Goal: Information Seeking & Learning: Learn about a topic

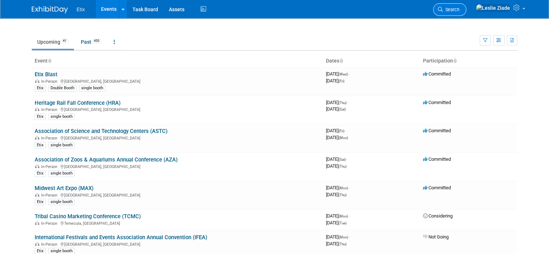
click at [459, 9] on span "Search" at bounding box center [450, 9] width 17 height 5
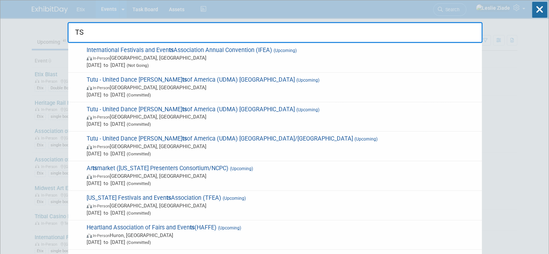
type input "TS"
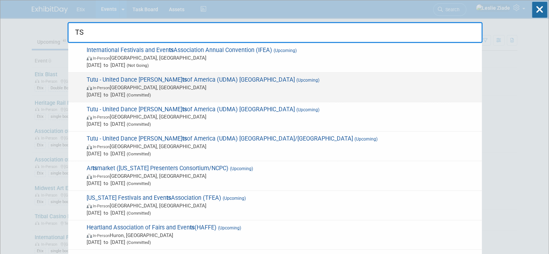
click at [237, 80] on span "Tutu - United Dance Merchan ts of America (UDMA) Atlanta (Upcoming) In-Person A…" at bounding box center [280, 87] width 393 height 22
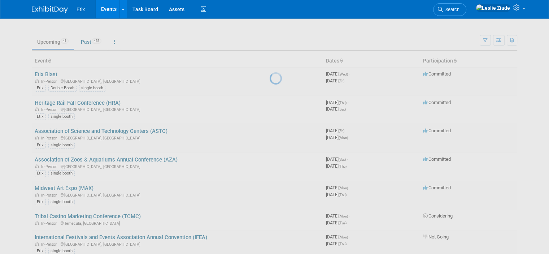
click at [269, 80] on div at bounding box center [274, 127] width 10 height 254
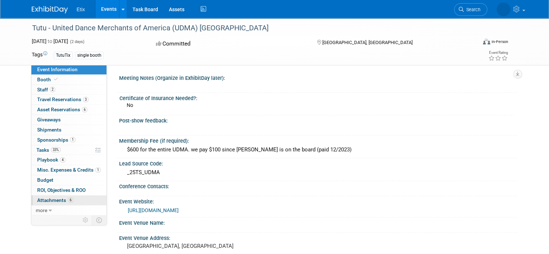
click at [47, 197] on span "Attachments 6" at bounding box center [55, 200] width 36 height 6
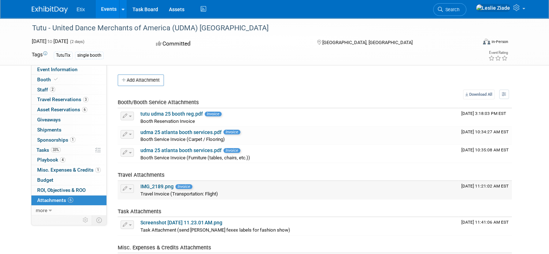
click at [154, 185] on link "IMG_2189.png" at bounding box center [156, 186] width 33 height 6
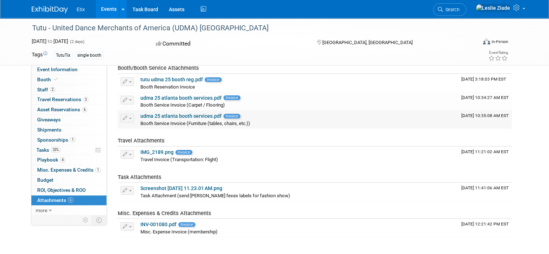
scroll to position [72, 0]
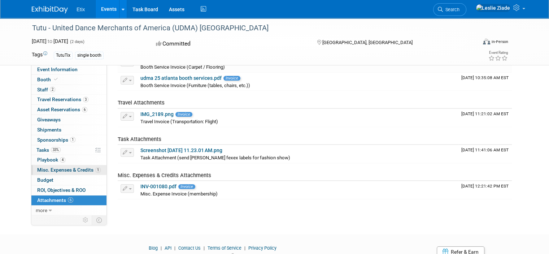
click at [55, 169] on span "Misc. Expenses & Credits 1" at bounding box center [68, 170] width 63 height 6
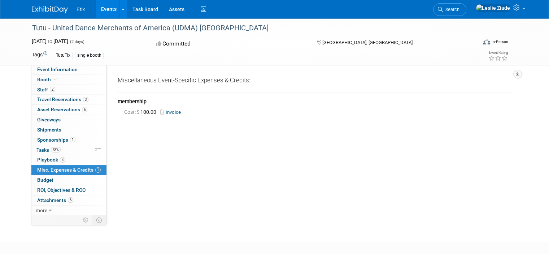
click at [459, 8] on span "Search" at bounding box center [450, 9] width 17 height 5
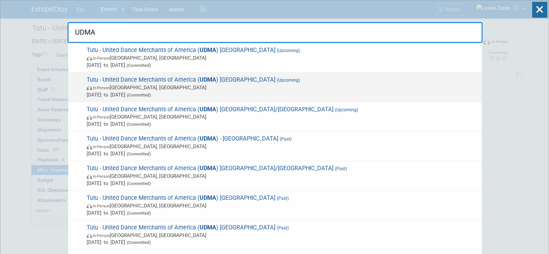
type input "UDMA"
click at [134, 82] on span "Tutu - United Dance Merchants of America ( UDMA ) Dallas (Upcoming) In-Person D…" at bounding box center [280, 87] width 393 height 22
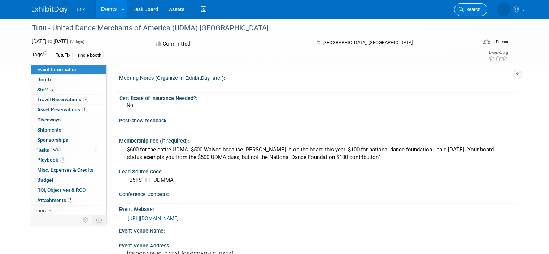
click at [477, 8] on span "Search" at bounding box center [471, 9] width 17 height 5
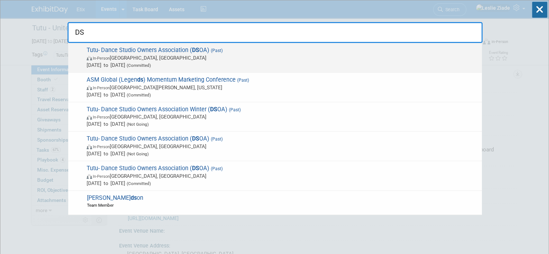
type input "DS"
click at [148, 57] on span "In-Person Austin, TX" at bounding box center [282, 57] width 391 height 7
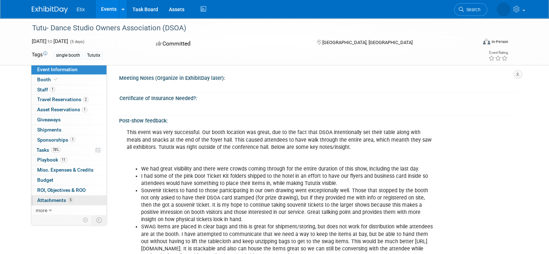
click at [49, 197] on span "Attachments 5" at bounding box center [55, 200] width 36 height 6
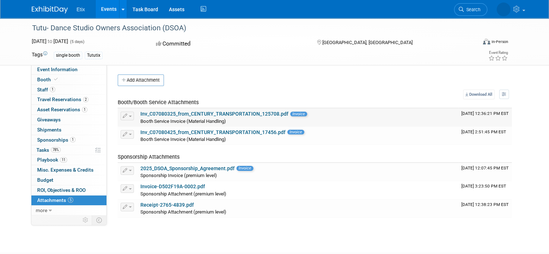
click at [248, 112] on link "Inv_C07080325_from_CENTURY_TRANSPORTATION_125708.pdf" at bounding box center [214, 114] width 148 height 6
click at [477, 7] on span "Search" at bounding box center [471, 9] width 17 height 5
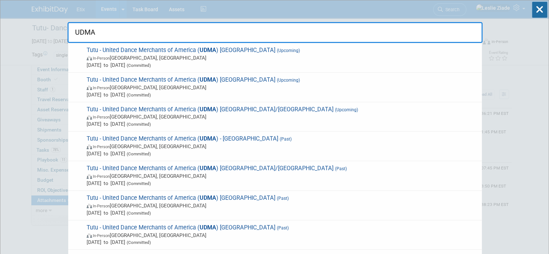
drag, startPoint x: 126, startPoint y: 31, endPoint x: 0, endPoint y: 41, distance: 127.0
click at [0, 41] on html "Etix Events Recently Viewed Events: Tutu- Dance Studio Owners Association (DSOA…" at bounding box center [274, 127] width 549 height 254
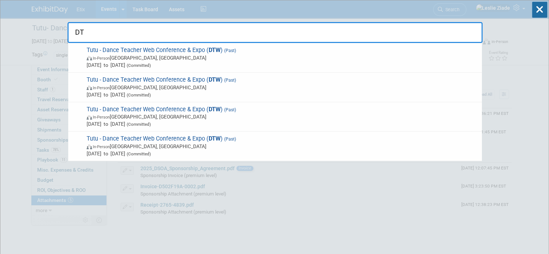
type input "D"
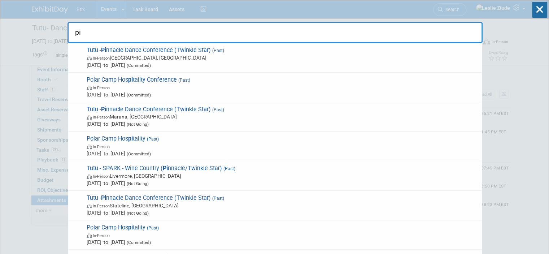
type input "p"
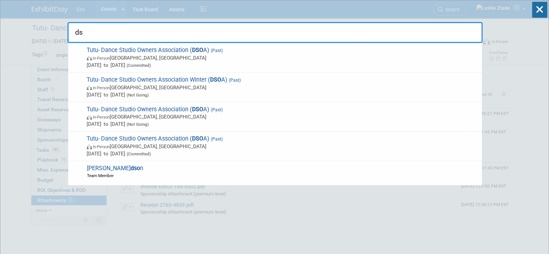
type input "d"
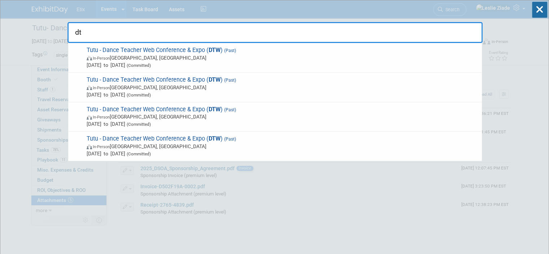
type input "d"
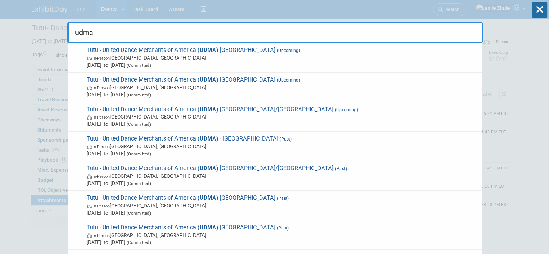
drag, startPoint x: 94, startPoint y: 45, endPoint x: 61, endPoint y: 49, distance: 32.8
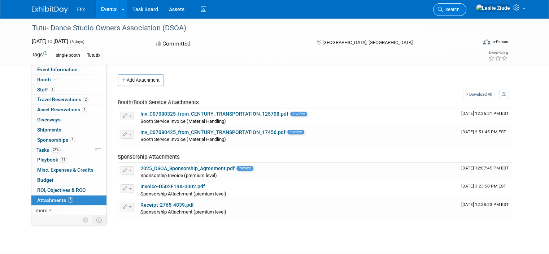
click at [466, 6] on link "Search" at bounding box center [449, 9] width 33 height 13
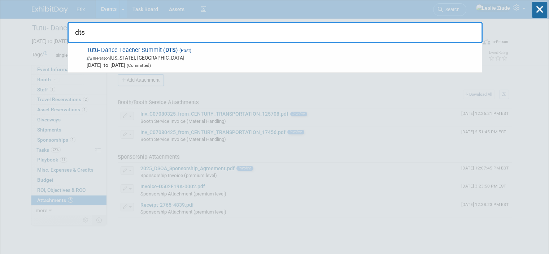
drag, startPoint x: 98, startPoint y: 31, endPoint x: 59, endPoint y: 39, distance: 40.0
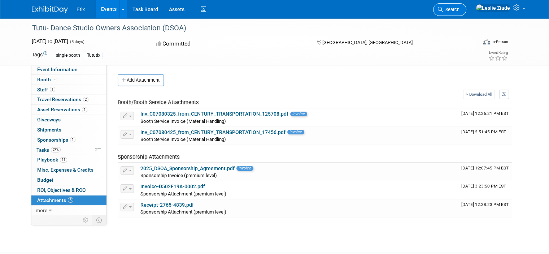
click at [459, 8] on span "Search" at bounding box center [450, 9] width 17 height 5
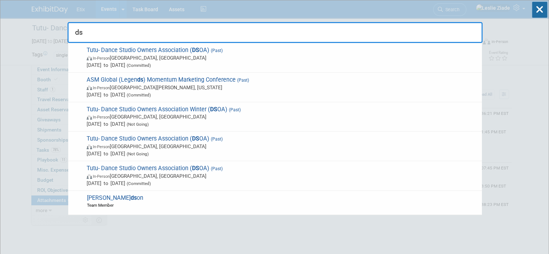
type input "ds"
drag, startPoint x: 107, startPoint y: 35, endPoint x: 58, endPoint y: 39, distance: 48.6
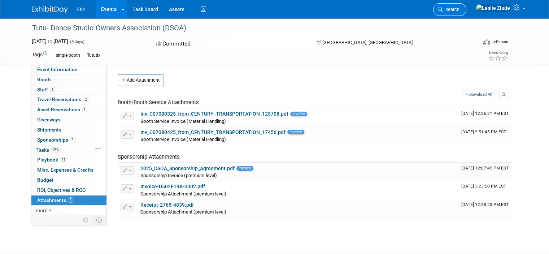
click at [466, 8] on link "Search" at bounding box center [449, 9] width 33 height 13
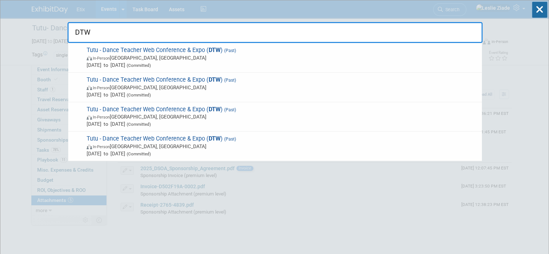
click at [133, 28] on input "DTW" at bounding box center [274, 32] width 415 height 21
drag, startPoint x: 133, startPoint y: 28, endPoint x: 73, endPoint y: 28, distance: 59.5
click at [73, 28] on input "DTW" at bounding box center [274, 32] width 415 height 21
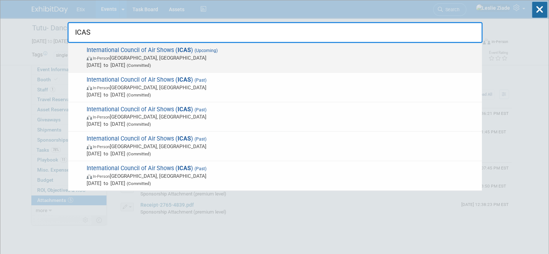
type input "ICAS"
click at [136, 47] on span "International Council of Air Shows ( ICAS ) (Upcoming) In-Person Las Vegas, NV …" at bounding box center [280, 58] width 393 height 22
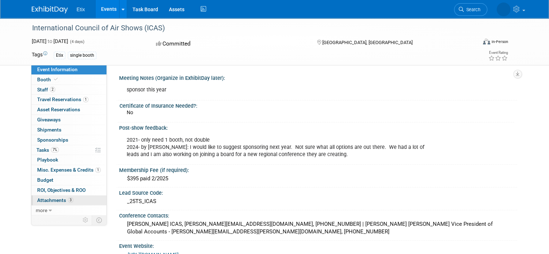
click at [46, 199] on span "Attachments 3" at bounding box center [55, 200] width 36 height 6
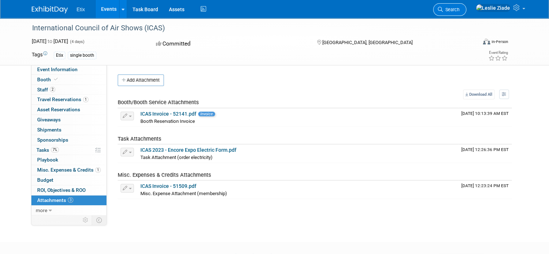
click at [459, 7] on span "Search" at bounding box center [450, 9] width 17 height 5
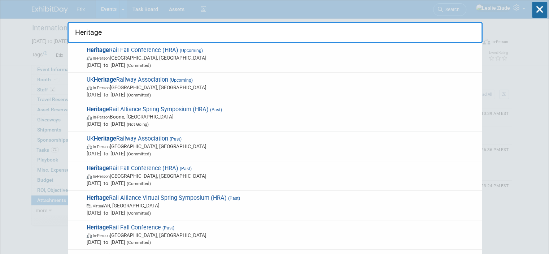
type input "Heritage"
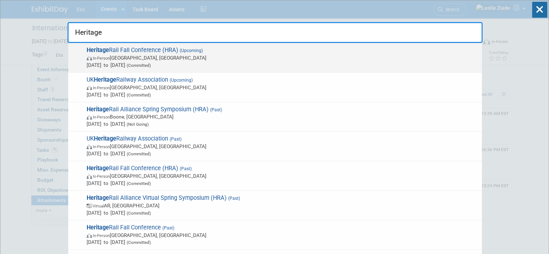
click at [143, 49] on span "Heritage Rail Fall Conference (HRA) (Upcoming) In-Person [GEOGRAPHIC_DATA], [GE…" at bounding box center [280, 58] width 393 height 22
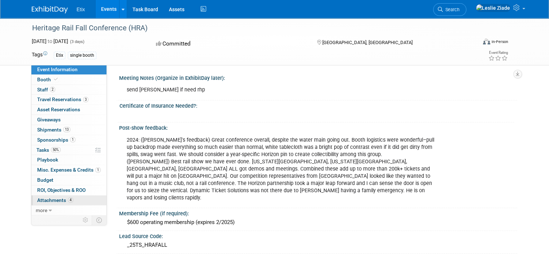
click at [48, 198] on span "Attachments 4" at bounding box center [55, 200] width 36 height 6
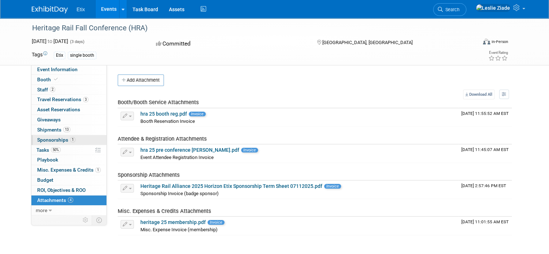
click at [43, 139] on span "Sponsorships 1" at bounding box center [56, 140] width 38 height 6
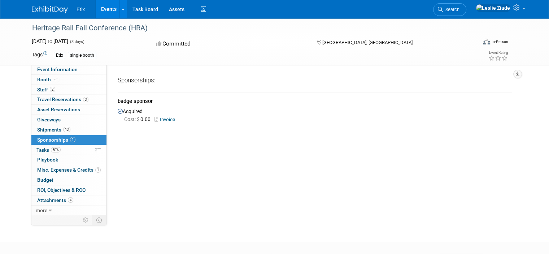
click at [162, 120] on link "Invoice" at bounding box center [165, 118] width 23 height 5
click at [459, 8] on span "Search" at bounding box center [450, 9] width 17 height 5
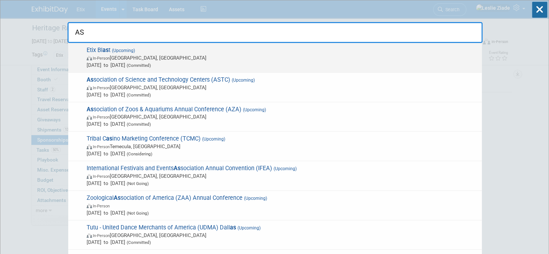
type input "AS"
click at [93, 49] on span "Etix Bl as t (Upcoming) In-Person Raleigh, NC Sep 3, 2025 to Sep 5, 2025 (Commi…" at bounding box center [280, 58] width 393 height 22
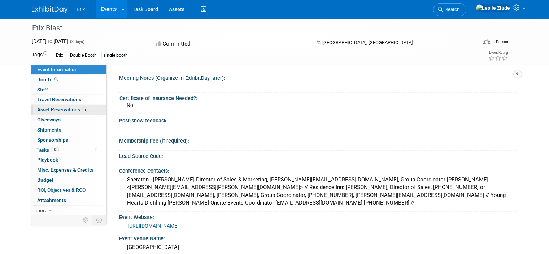
click at [50, 111] on span "Asset Reservations 5" at bounding box center [62, 109] width 50 height 6
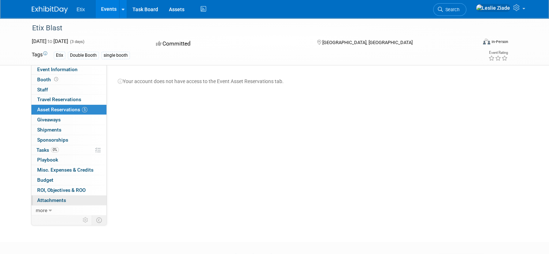
click at [45, 199] on span "Attachments 0" at bounding box center [51, 200] width 29 height 6
